Goal: Find contact information: Find contact information

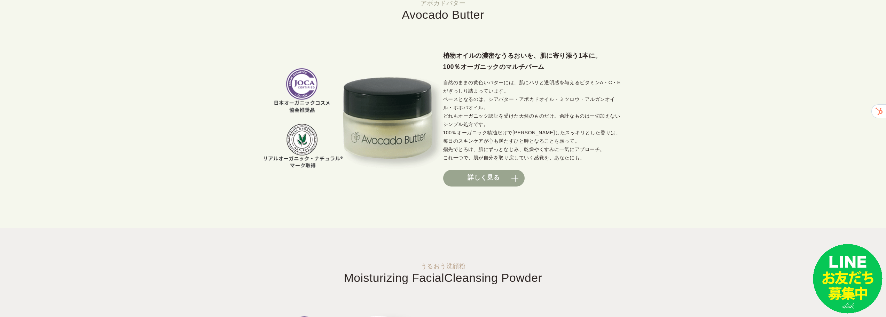
scroll to position [522, 0]
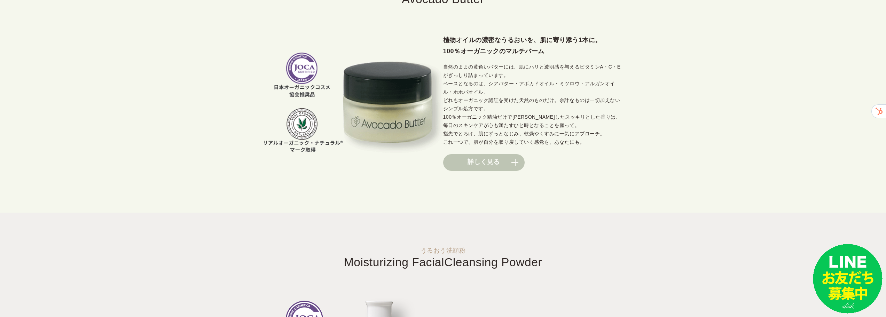
click at [521, 161] on link "詳しく見る" at bounding box center [483, 162] width 81 height 17
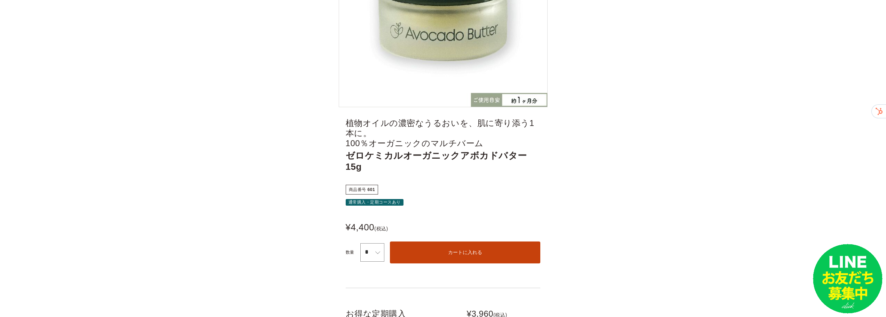
scroll to position [35, 0]
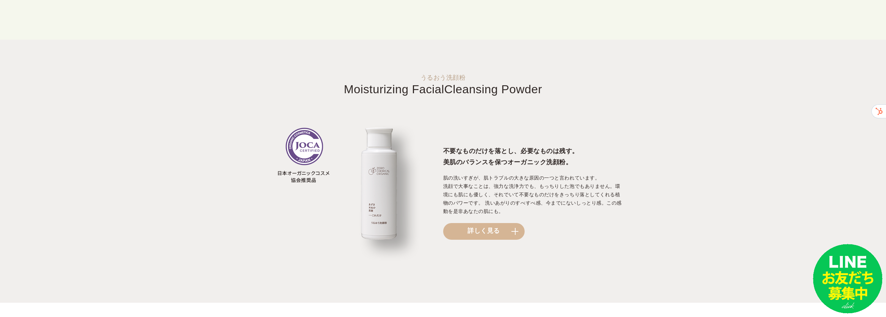
scroll to position [696, 0]
click at [520, 232] on link "詳しく見る" at bounding box center [483, 230] width 81 height 17
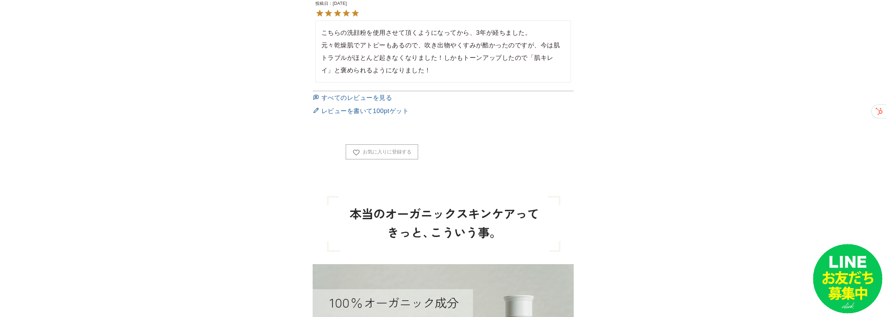
scroll to position [731, 0]
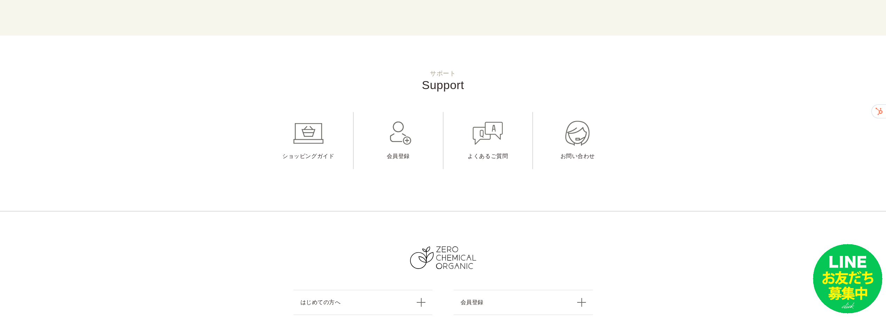
scroll to position [3036, 0]
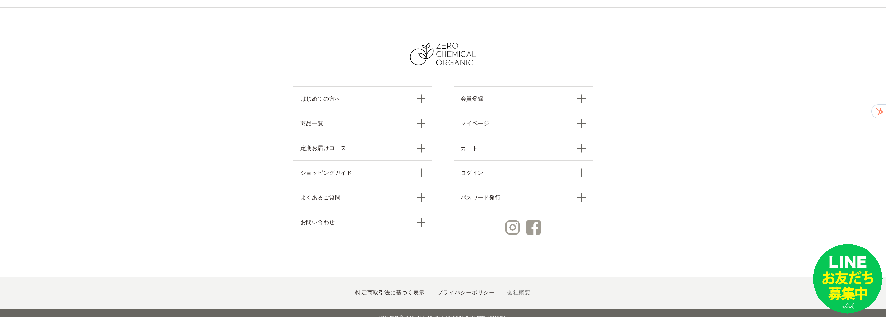
click at [509, 290] on link "会社概要" at bounding box center [518, 293] width 23 height 6
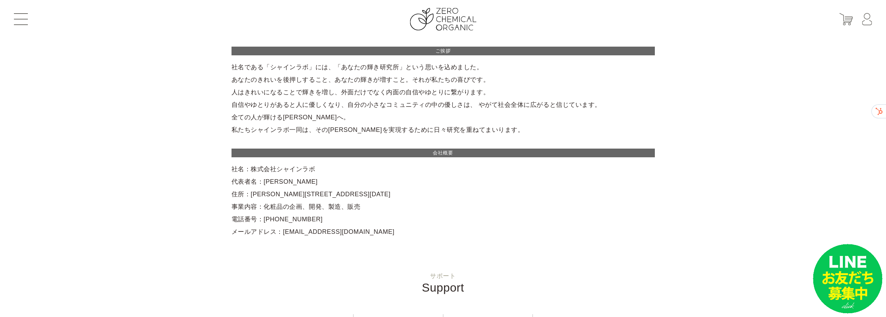
drag, startPoint x: 314, startPoint y: 170, endPoint x: 248, endPoint y: 165, distance: 65.6
click at [248, 165] on div "ご挨拶 社名である「シャインラボ」には、「あなたの輝き研究所」という思いを込めました。 あなたのきれいを後押しすること、あなたの輝きが増すこと。それが私たちの…" at bounding box center [442, 142] width 423 height 191
drag, startPoint x: 299, startPoint y: 185, endPoint x: 269, endPoint y: 184, distance: 29.9
click at [269, 184] on div "ご挨拶 社名である「シャインラボ」には、「あなたの輝き研究所」という思いを込めました。 あなたのきれいを後押しすること、あなたの輝きが増すこと。それが私たちの…" at bounding box center [442, 142] width 423 height 191
click at [294, 222] on div "ご挨拶 社名である「シャインラボ」には、「あなたの輝き研究所」という思いを込めました。 あなたのきれいを後押しすること、あなたの輝きが増すこと。それが私たちの…" at bounding box center [442, 142] width 423 height 191
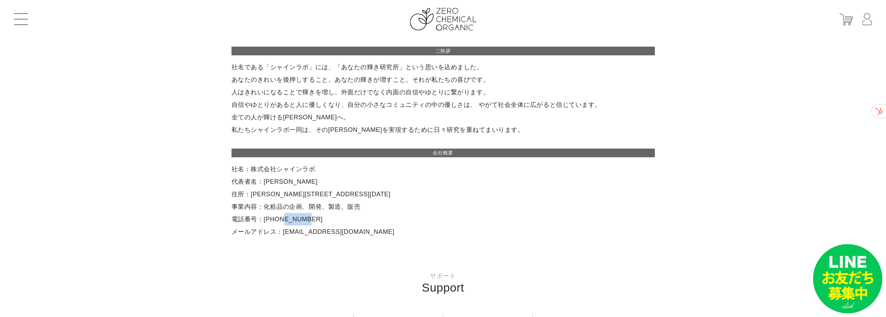
drag, startPoint x: 294, startPoint y: 221, endPoint x: 275, endPoint y: 220, distance: 19.1
click at [275, 220] on div "ご挨拶 社名である「シャインラボ」には、「あなたの輝き研究所」という思いを込めました。 あなたのきれいを後押しすること、あなたの輝きが増すこと。それが私たちの…" at bounding box center [442, 142] width 423 height 191
click at [262, 221] on div "ご挨拶 社名である「シャインラボ」には、「あなたの輝き研究所」という思いを込めました。 あなたのきれいを後押しすること、あなたの輝きが増すこと。それが私たちの…" at bounding box center [442, 142] width 423 height 191
drag, startPoint x: 262, startPoint y: 221, endPoint x: 292, endPoint y: 216, distance: 31.0
click at [292, 216] on div "ご挨拶 社名である「シャインラボ」には、「あなたの輝き研究所」という思いを込めました。 あなたのきれいを後押しすること、あなたの輝きが増すこと。それが私たちの…" at bounding box center [442, 142] width 423 height 191
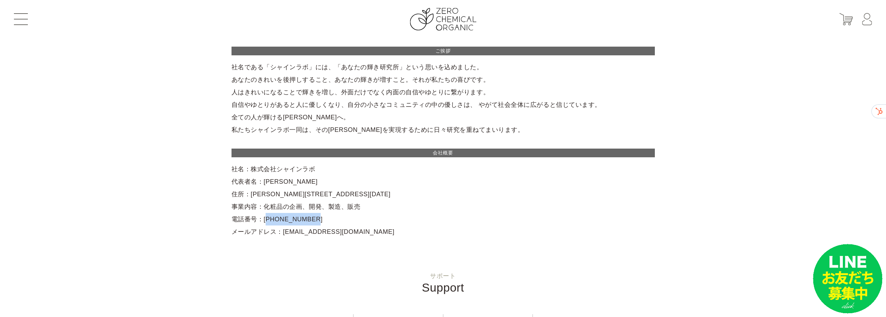
copy div "[PHONE_NUMBER]"
click at [301, 170] on div "ご挨拶 社名である「シャインラボ」には、「あなたの輝き研究所」という思いを込めました。 あなたのきれいを後押しすること、あなたの輝きが増すこと。それが私たちの…" at bounding box center [442, 142] width 423 height 191
drag, startPoint x: 301, startPoint y: 170, endPoint x: 253, endPoint y: 171, distance: 48.0
click at [253, 171] on div "ご挨拶 社名である「シャインラボ」には、「あなたの輝き研究所」という思いを込めました。 あなたのきれいを後押しすること、あなたの輝きが増すこと。それが私たちの…" at bounding box center [442, 142] width 423 height 191
copy div "株式会社シャインラボ"
